Goal: Task Accomplishment & Management: Manage account settings

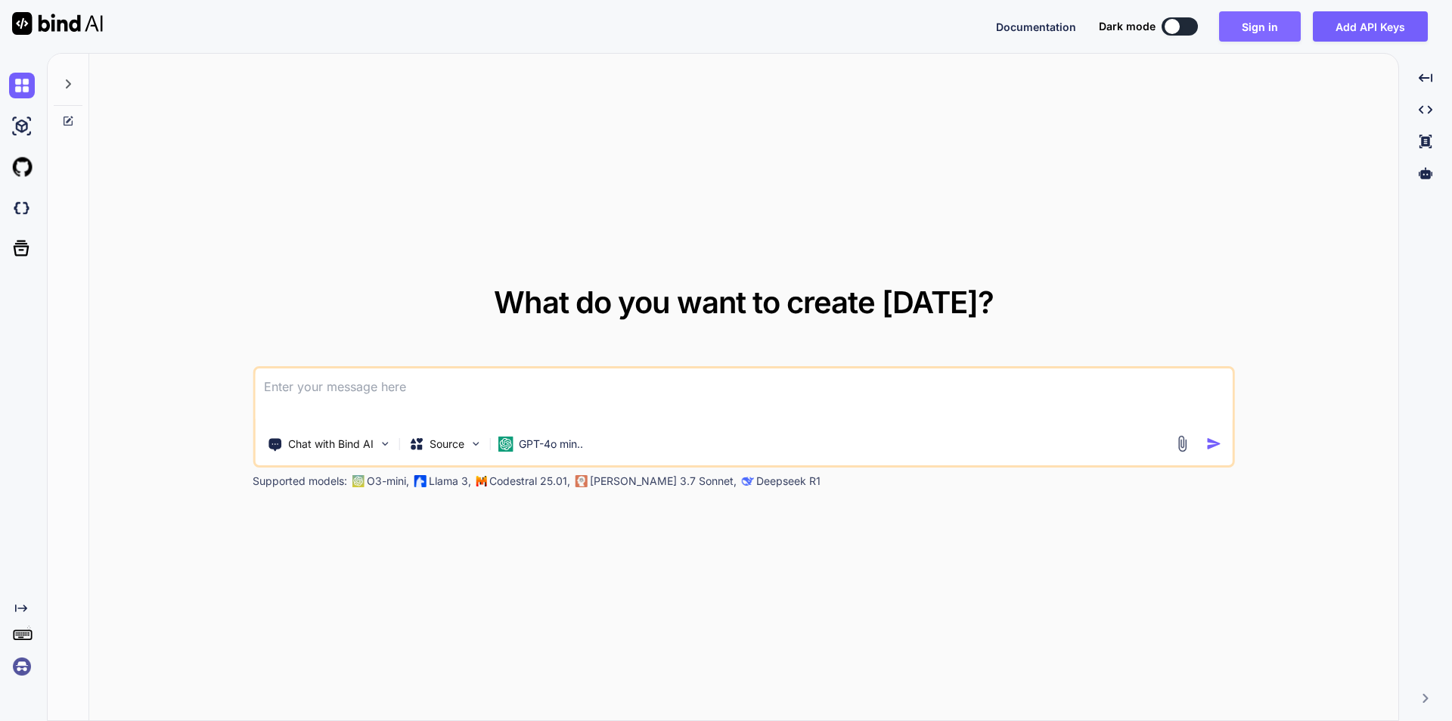
click at [1268, 20] on button "Sign in" at bounding box center [1260, 26] width 82 height 30
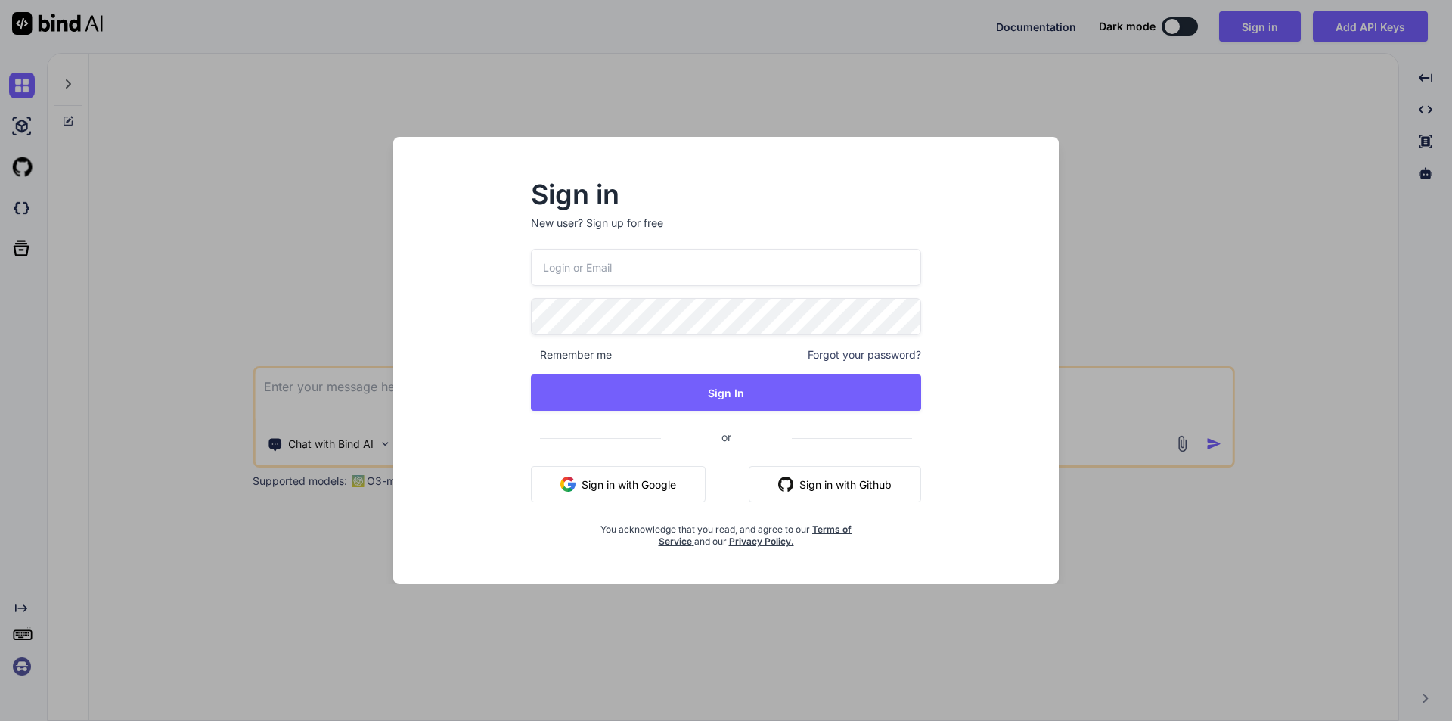
click at [704, 269] on input "email" at bounding box center [726, 267] width 390 height 37
paste input "[EMAIL_ADDRESS][DOMAIN_NAME]"
type input "[EMAIL_ADDRESS][DOMAIN_NAME]"
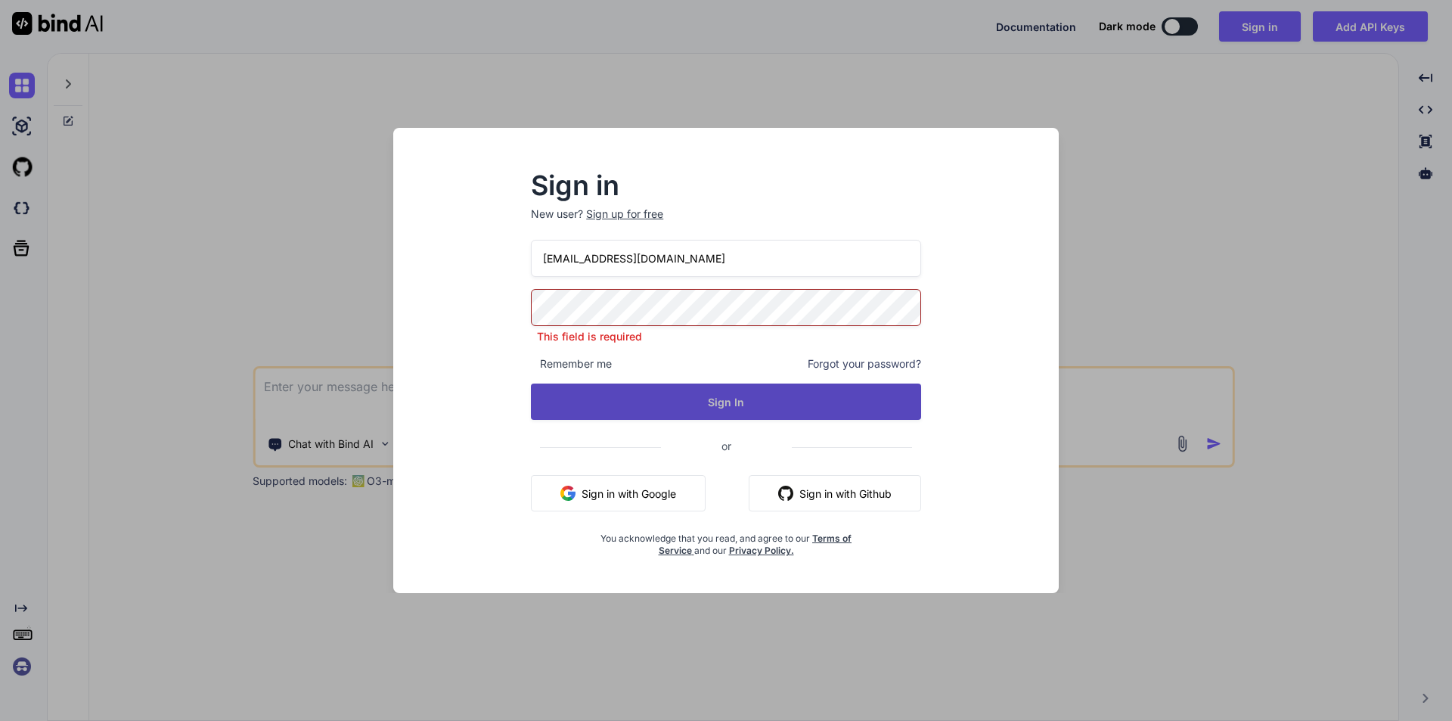
click at [645, 389] on button "Sign In" at bounding box center [726, 401] width 390 height 36
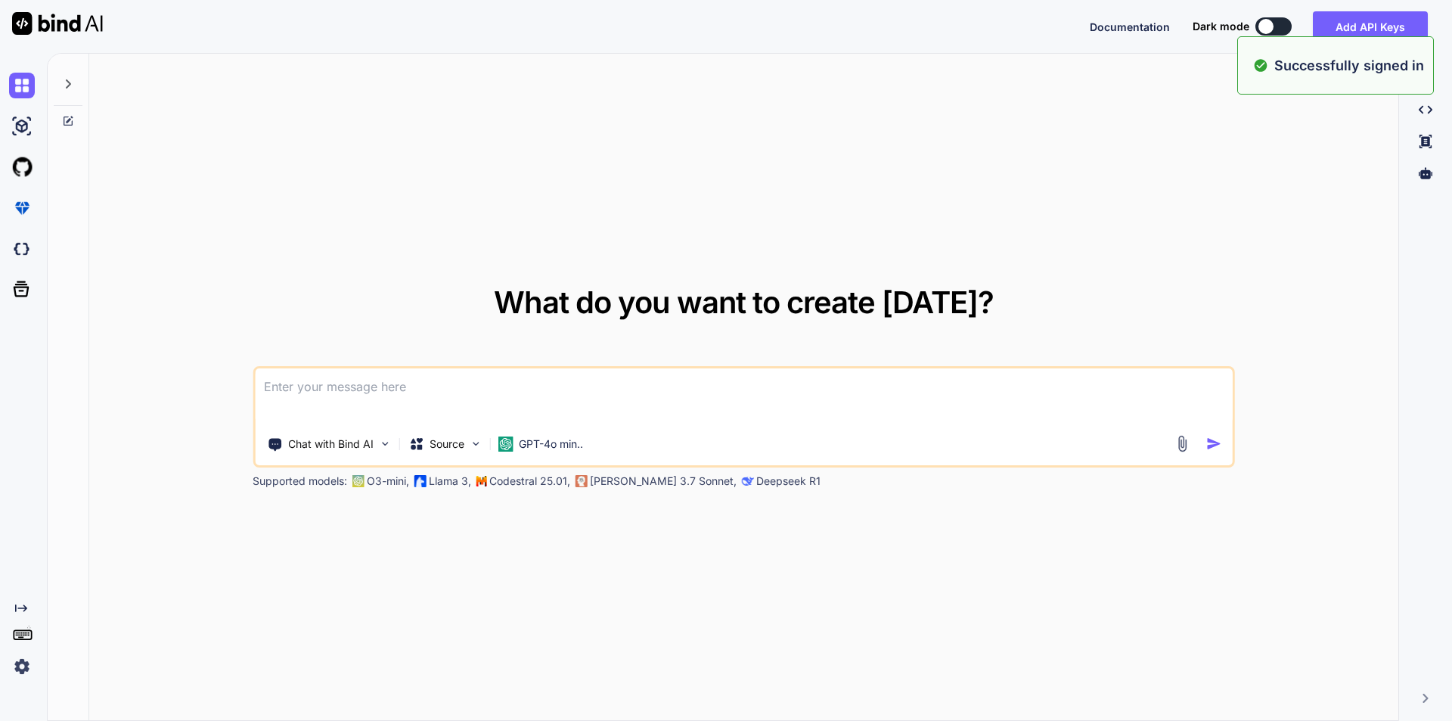
type textarea "x"
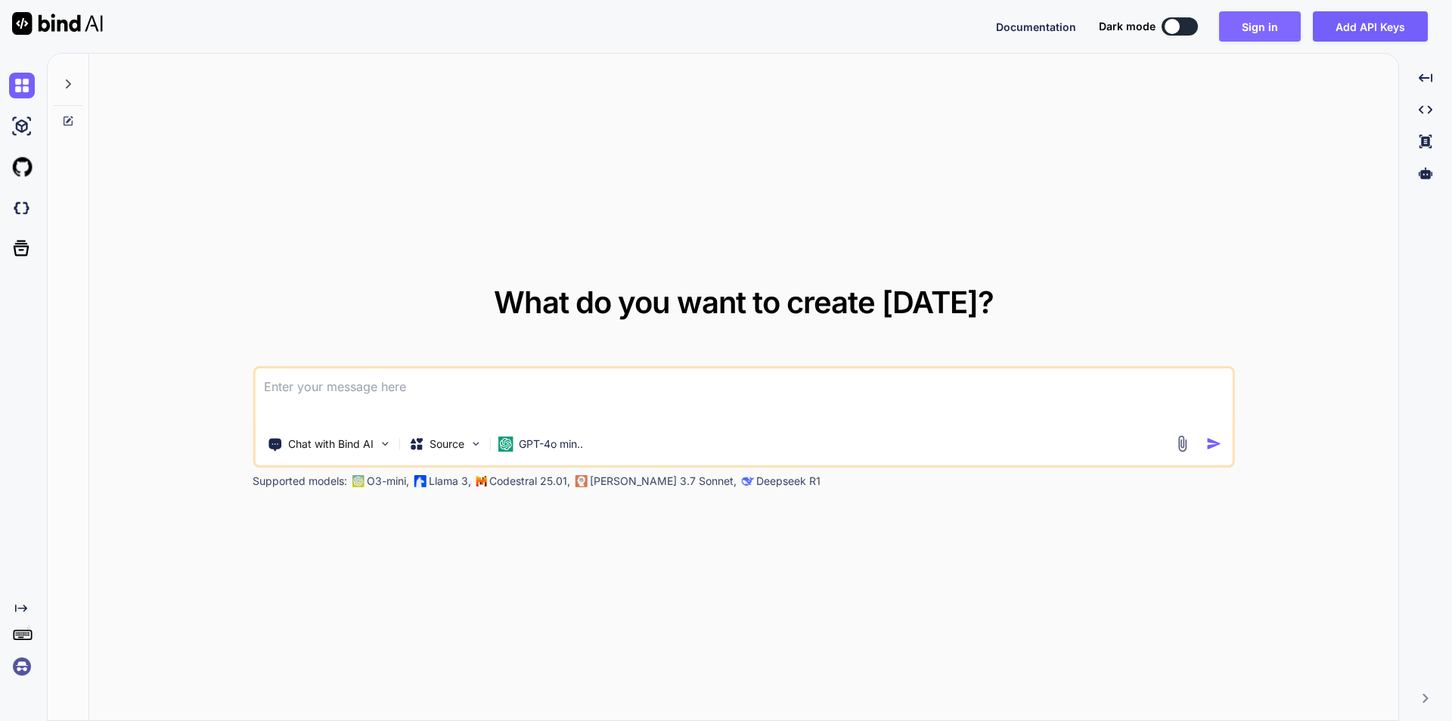
click at [1278, 29] on button "Sign in" at bounding box center [1260, 26] width 82 height 30
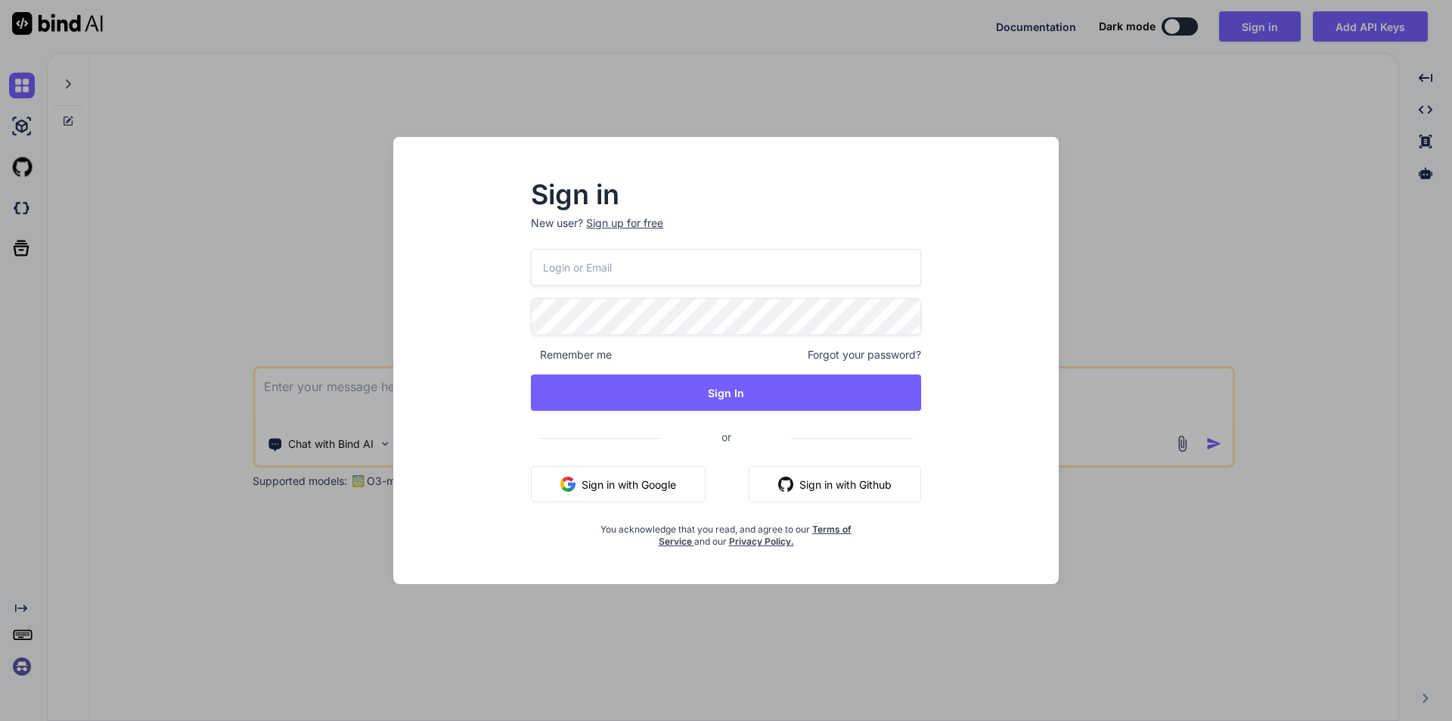
type textarea "x"
click at [685, 264] on input "email" at bounding box center [726, 267] width 390 height 37
paste input "[EMAIL_ADDRESS][DOMAIN_NAME]"
type input "[EMAIL_ADDRESS][DOMAIN_NAME]"
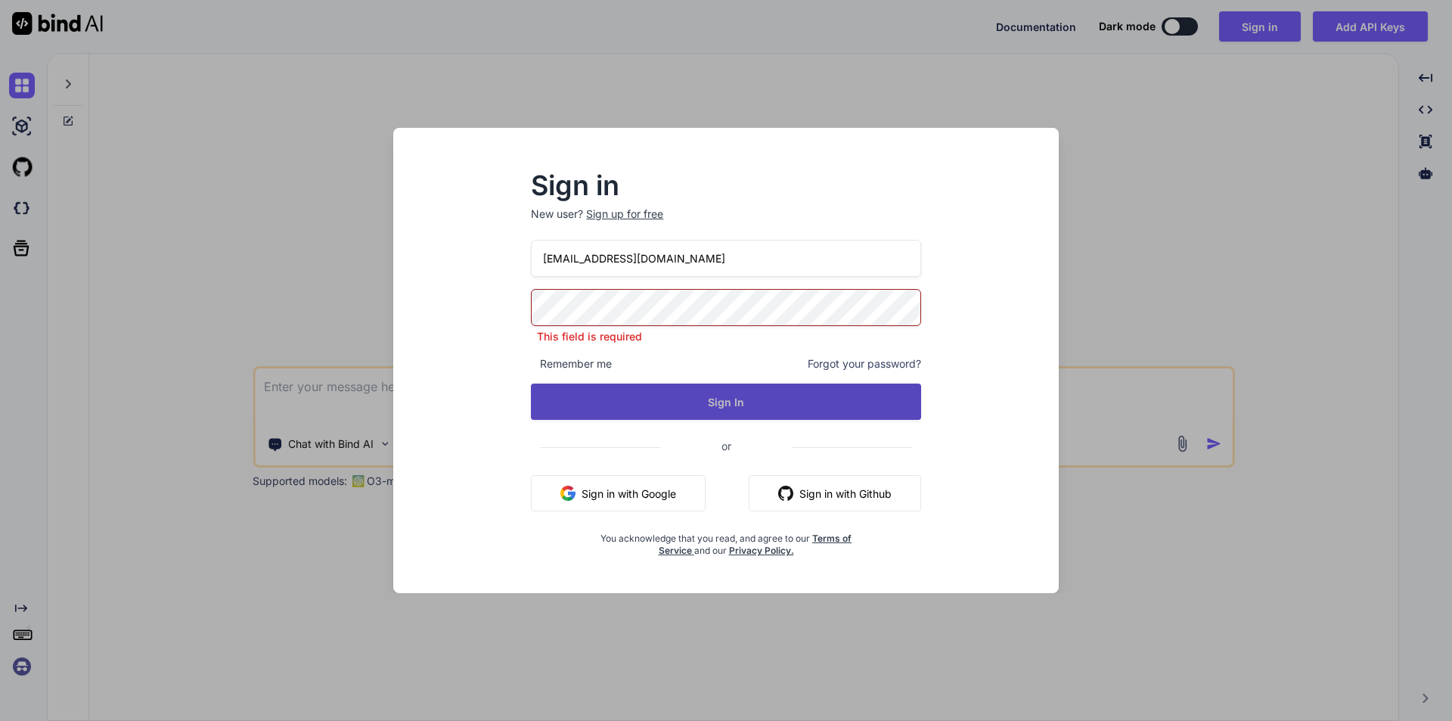
click at [599, 391] on button "Sign In" at bounding box center [726, 401] width 390 height 36
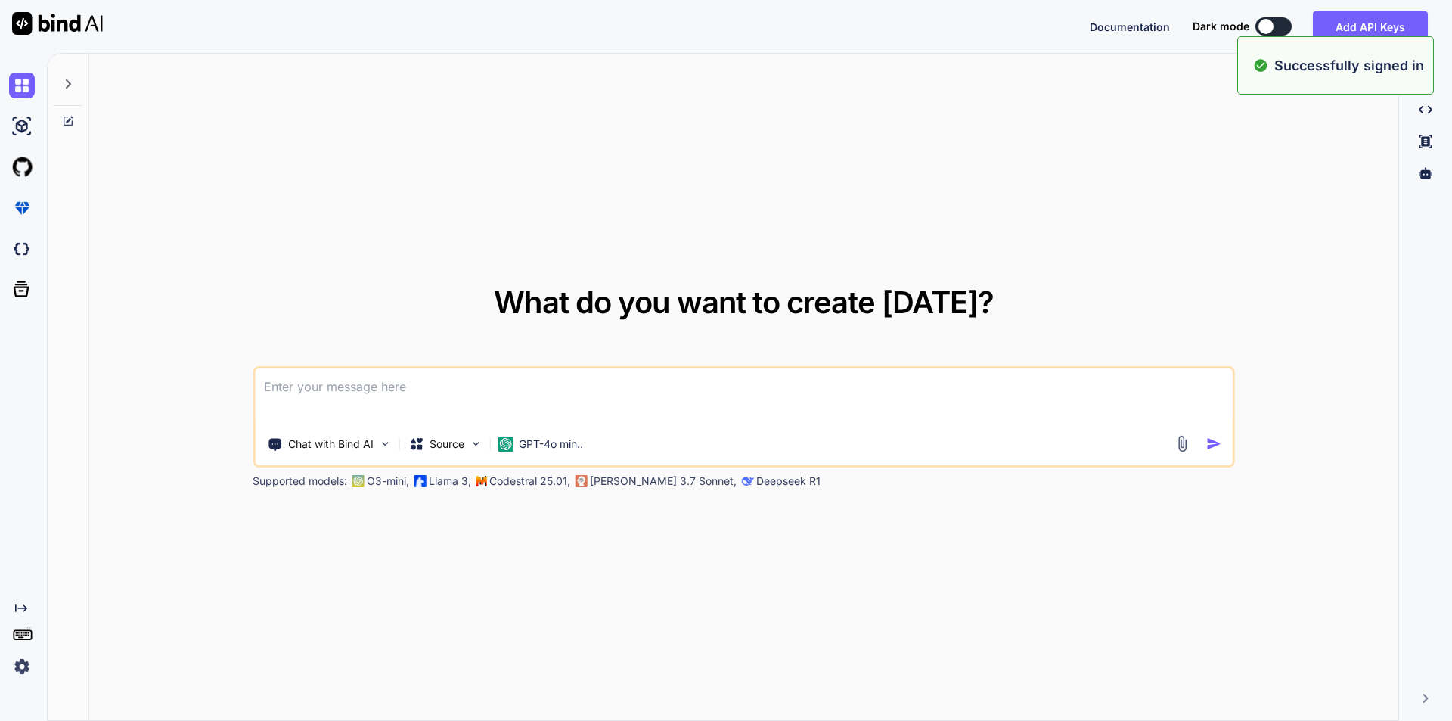
type textarea "x"
